Goal: Task Accomplishment & Management: Manage account settings

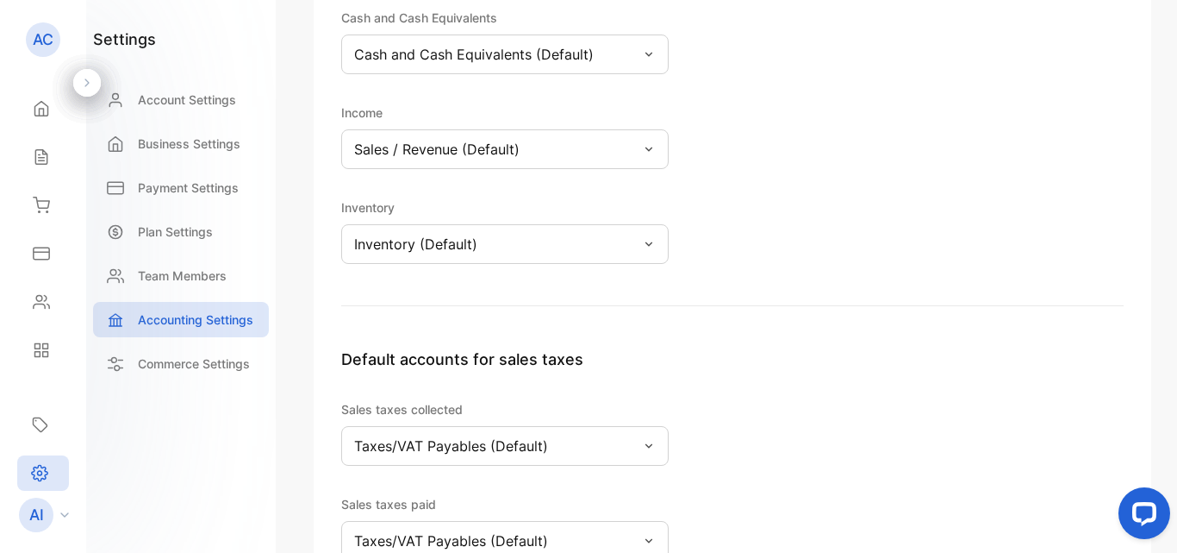
scroll to position [307, 0]
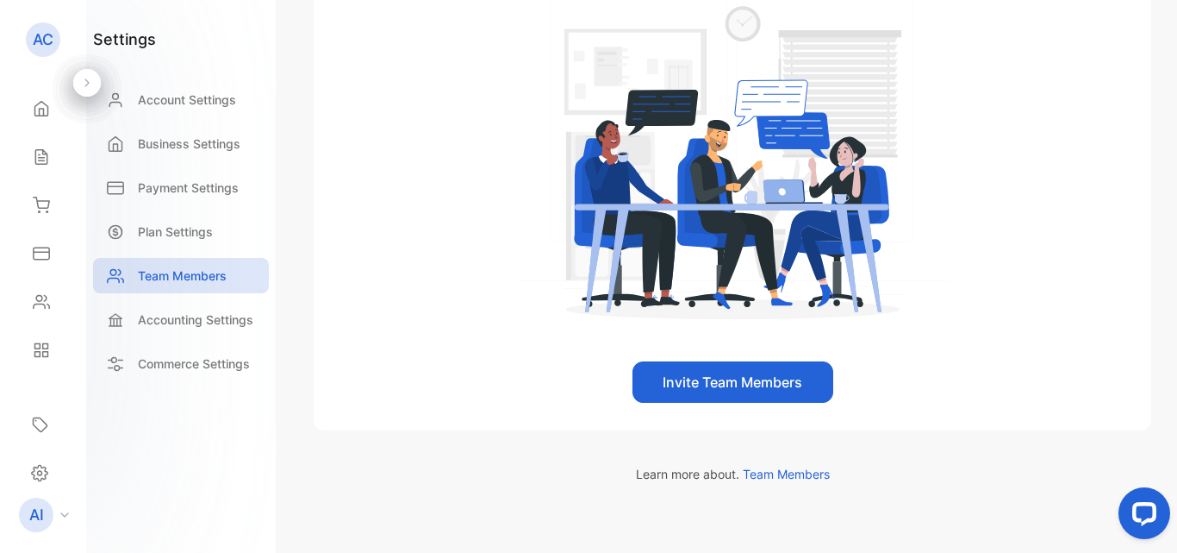
scroll to position [365, 0]
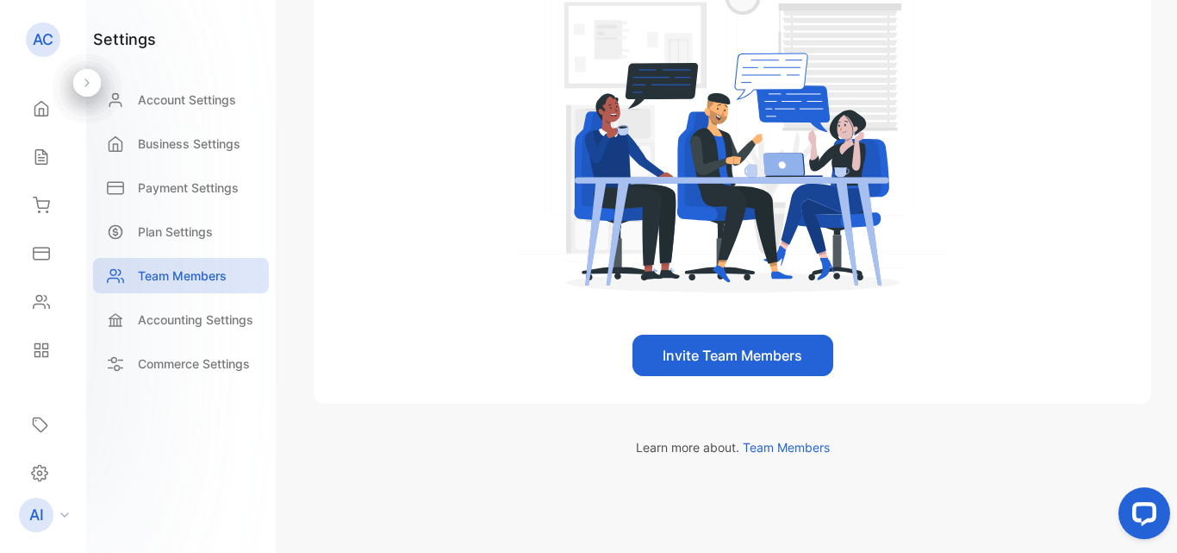
click at [787, 352] on button "Invite Team Members" at bounding box center [733, 354] width 201 height 41
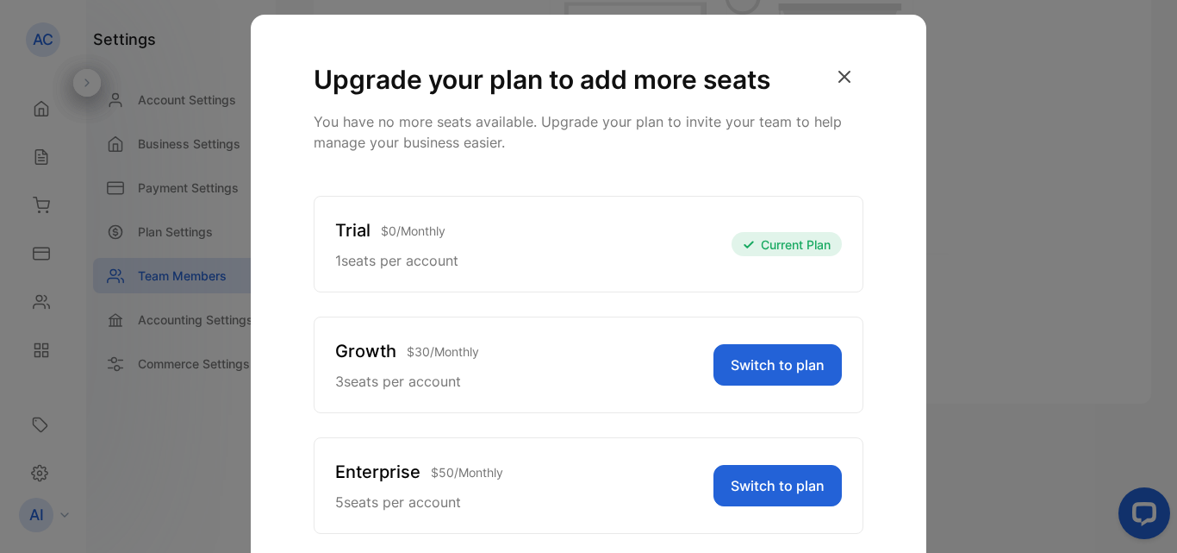
scroll to position [0, 0]
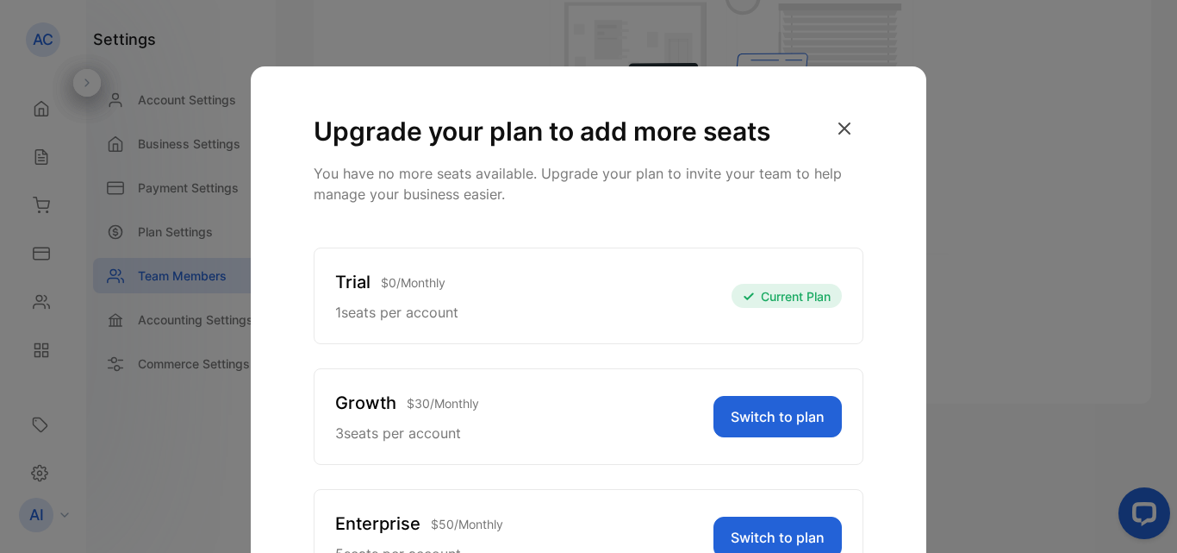
click at [839, 130] on icon "button" at bounding box center [845, 128] width 38 height 38
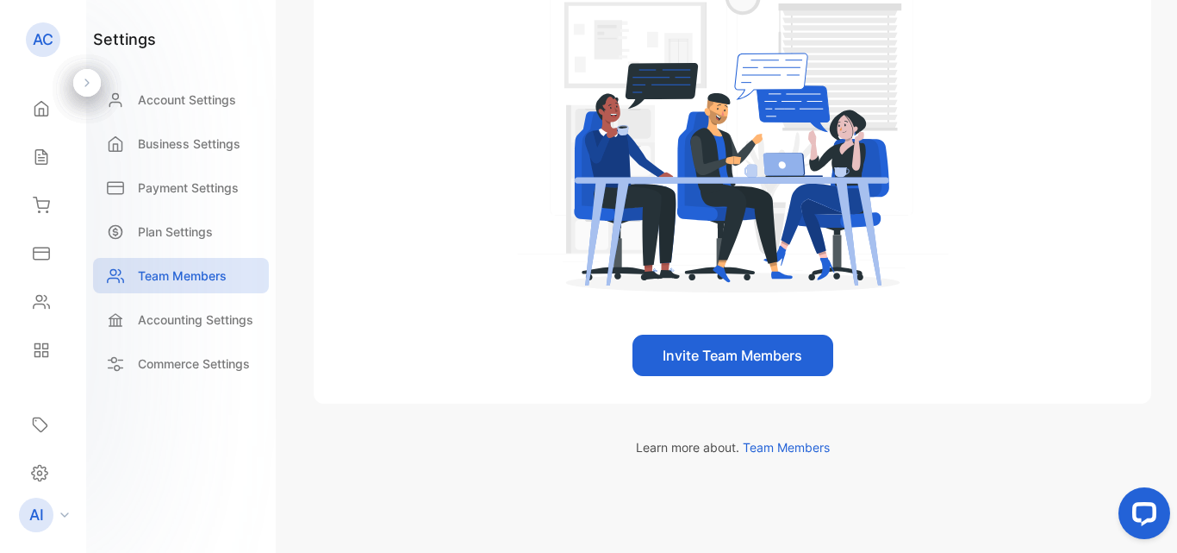
click at [727, 355] on button "Invite Team Members" at bounding box center [733, 354] width 201 height 41
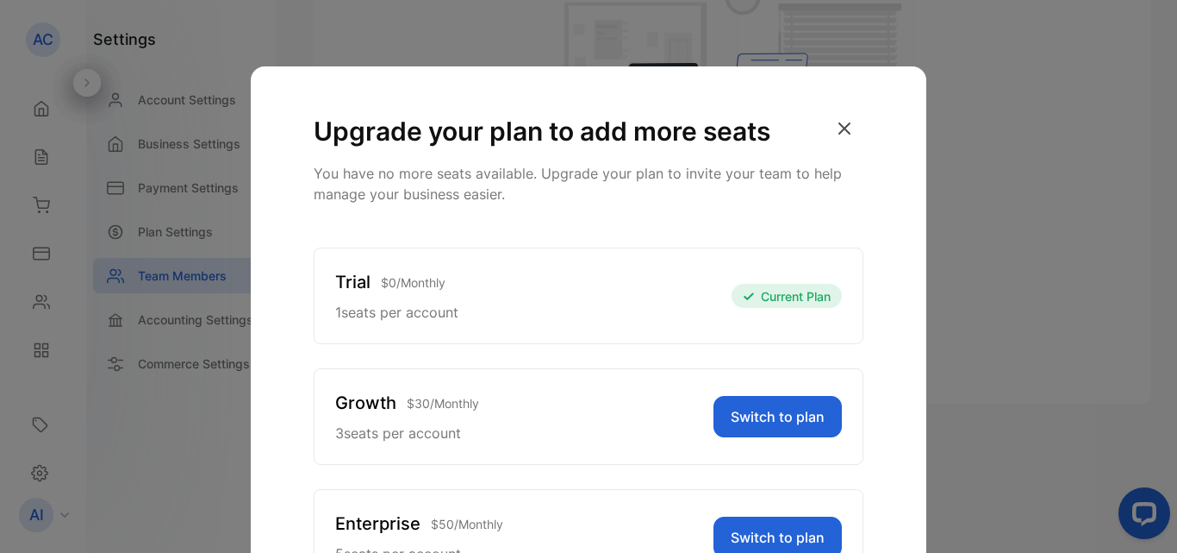
click at [638, 279] on div "Trial $ 0 / Monthly 1 seats per account Current Plan" at bounding box center [589, 295] width 550 height 97
click at [534, 296] on div "Trial $ 0 / Monthly 1 seats per account Current Plan" at bounding box center [589, 295] width 550 height 97
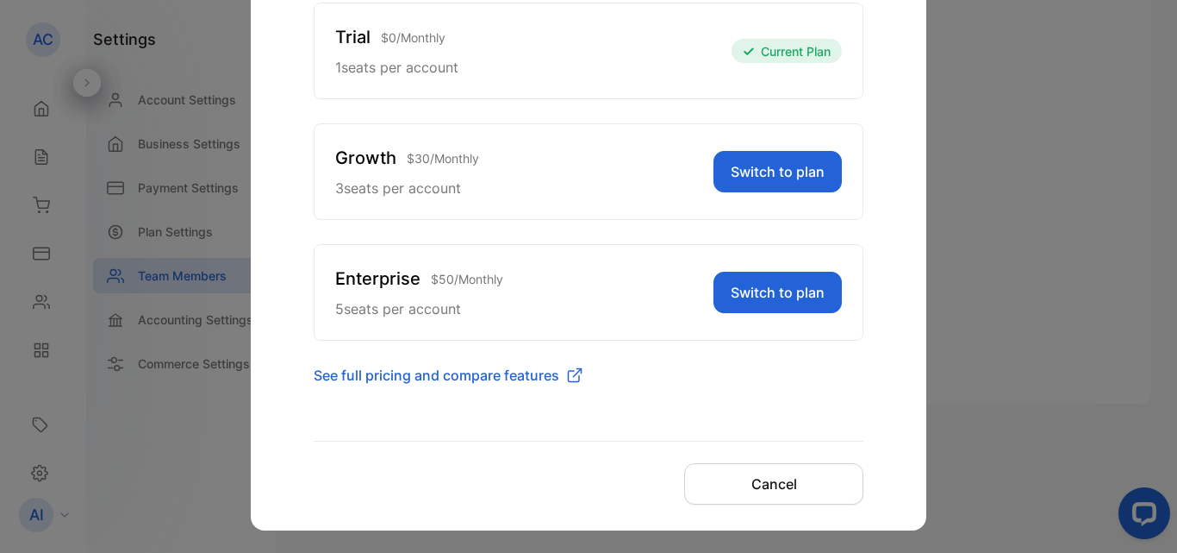
scroll to position [257, 0]
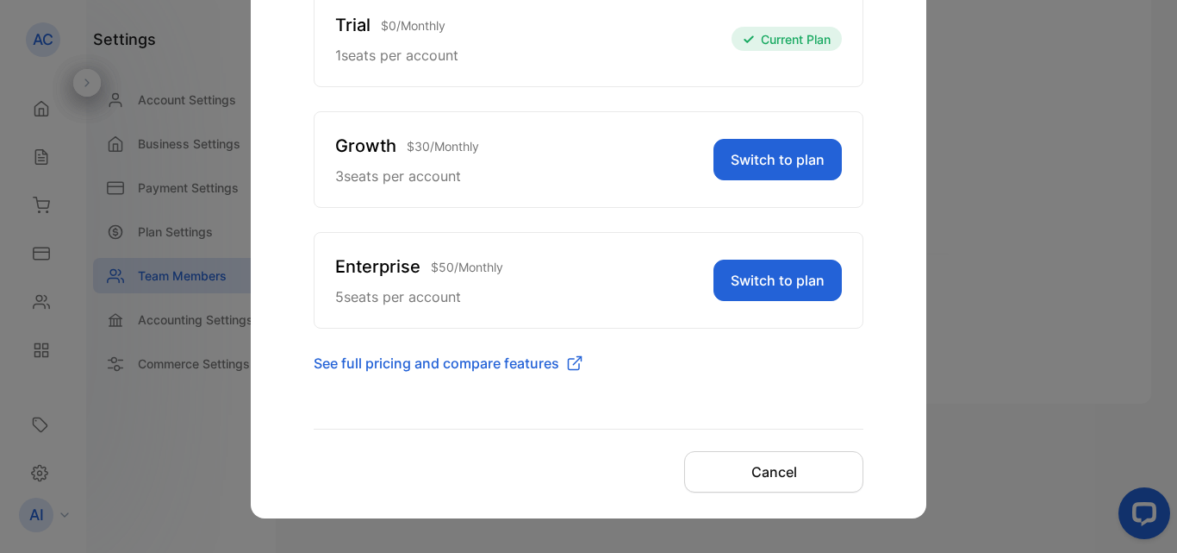
click at [449, 364] on span "See full pricing and compare features" at bounding box center [437, 363] width 246 height 21
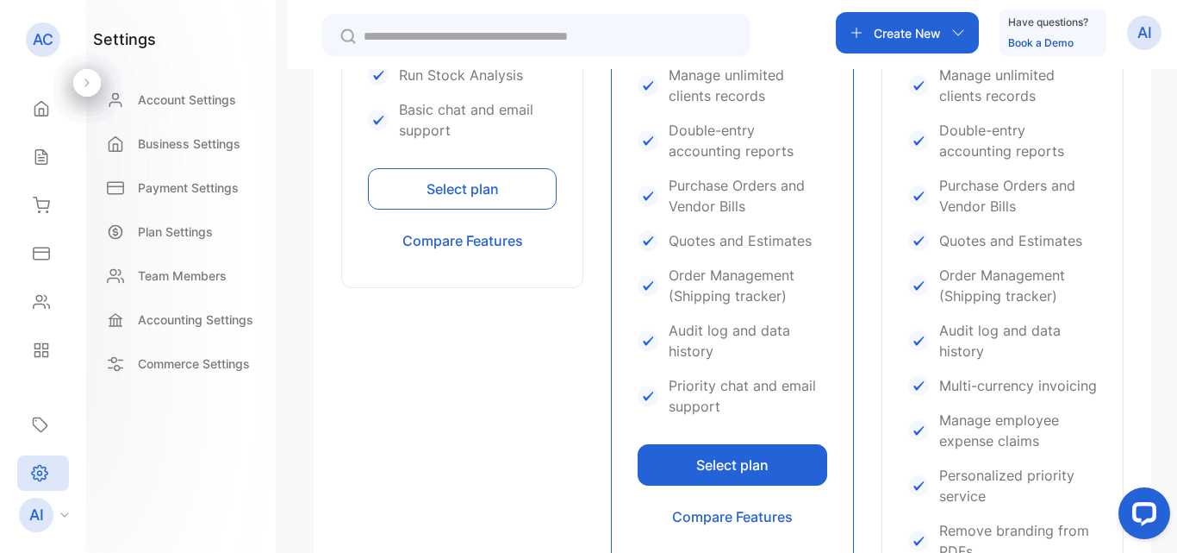
scroll to position [715, 0]
